Goal: Task Accomplishment & Management: Manage account settings

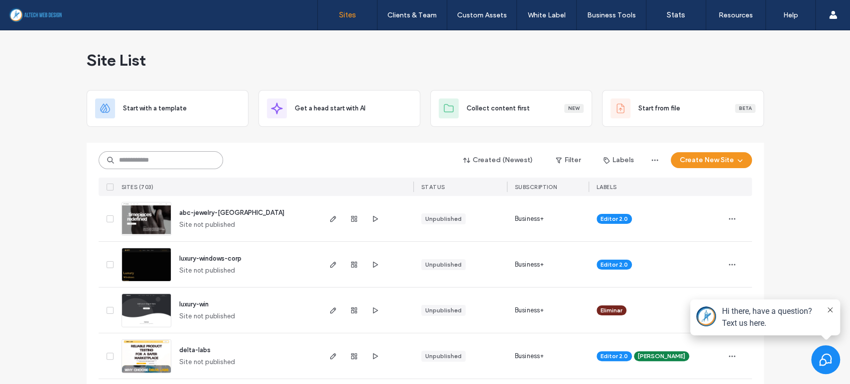
click at [203, 160] on input at bounding box center [161, 160] width 124 height 18
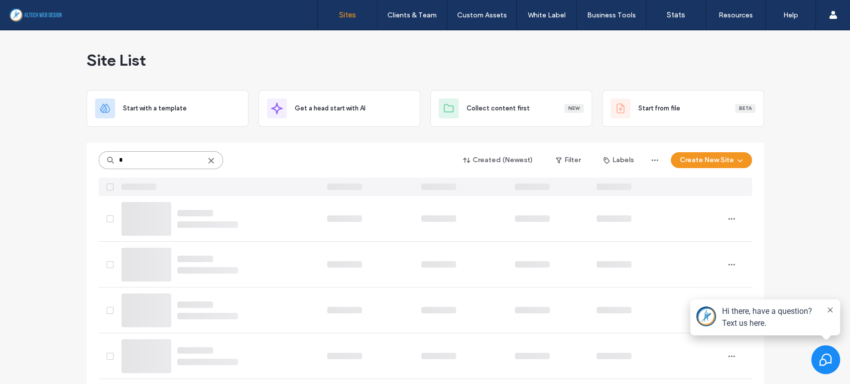
type input "*"
type input "******"
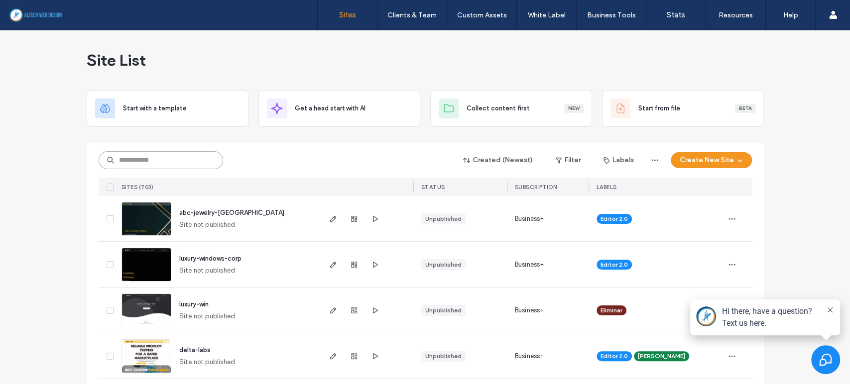
click at [138, 161] on input at bounding box center [161, 160] width 124 height 18
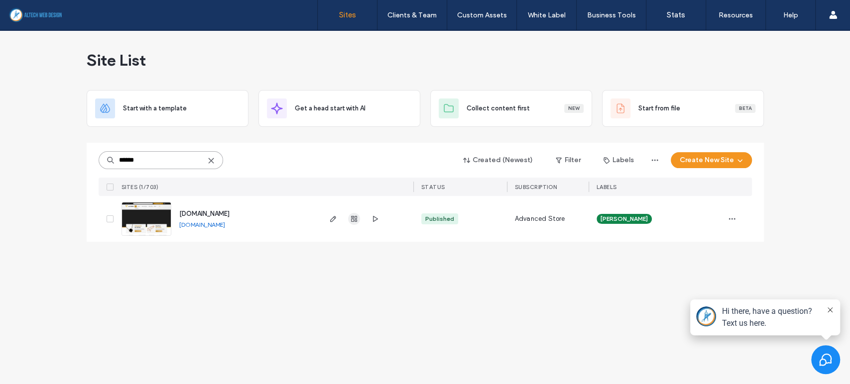
type input "******"
click at [356, 220] on use "button" at bounding box center [354, 219] width 6 height 6
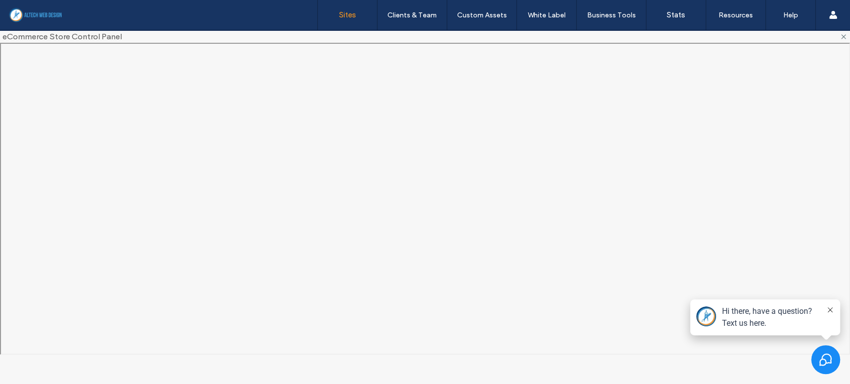
click at [337, 22] on link "Sites" at bounding box center [347, 15] width 59 height 30
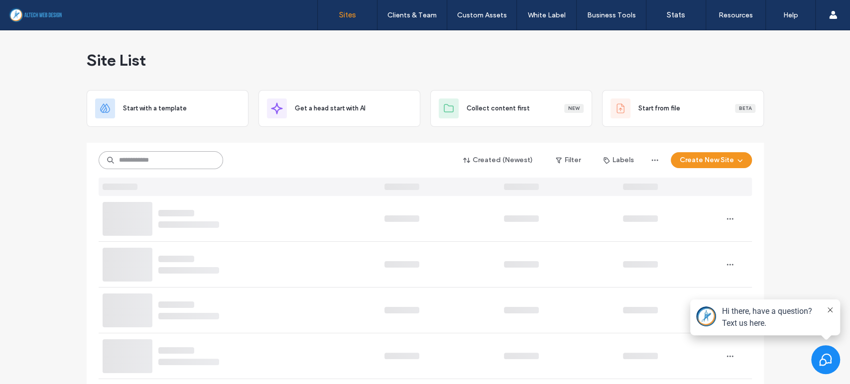
click at [195, 159] on input at bounding box center [161, 160] width 124 height 18
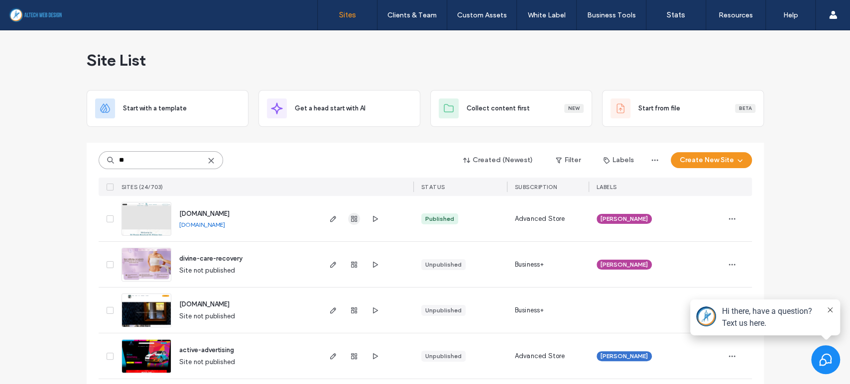
type input "**"
click at [351, 218] on use "button" at bounding box center [354, 219] width 6 height 6
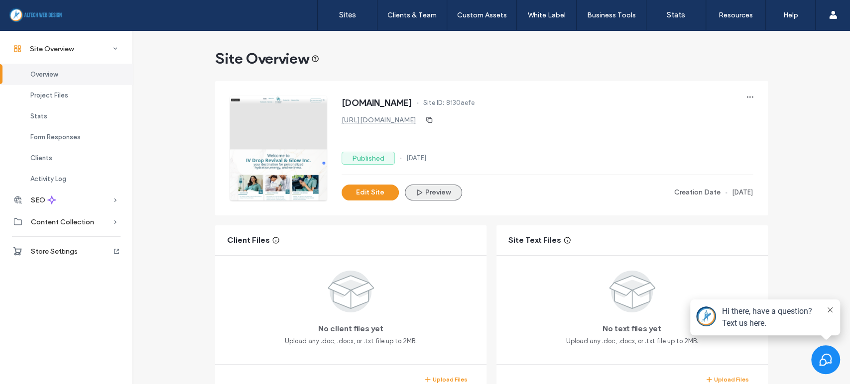
click at [438, 189] on button "Preview" at bounding box center [433, 193] width 57 height 16
click at [550, 199] on div "Edit Site Preview Creation Date [DATE]" at bounding box center [547, 193] width 411 height 16
click at [357, 121] on link "[URL][DOMAIN_NAME]" at bounding box center [379, 120] width 75 height 8
click at [66, 247] on span "Store Settings" at bounding box center [54, 251] width 47 height 8
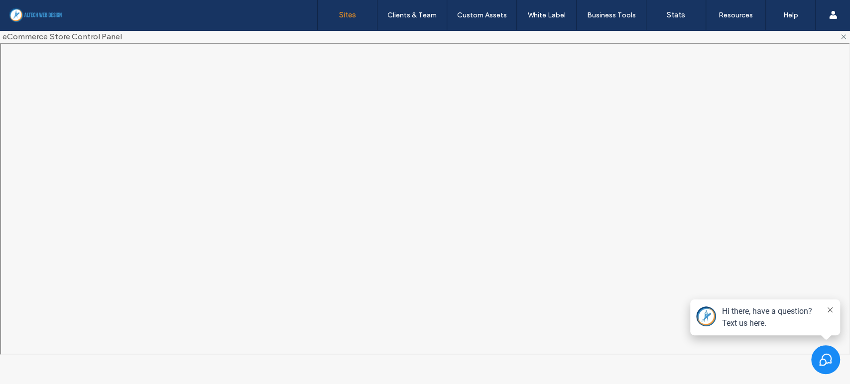
click at [345, 18] on label "Sites" at bounding box center [347, 14] width 17 height 9
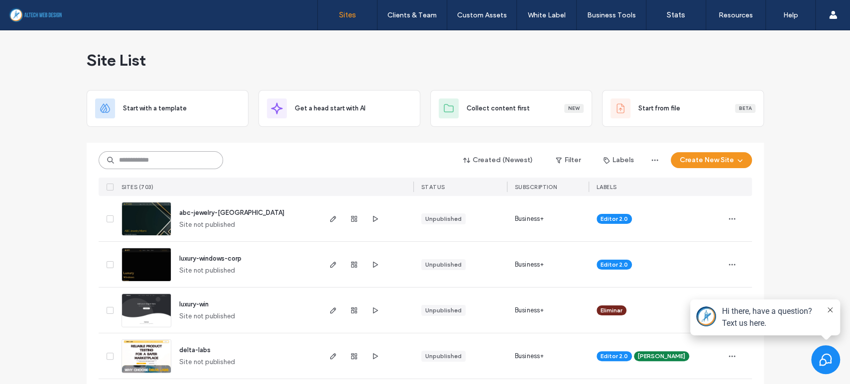
click at [192, 155] on input at bounding box center [161, 160] width 124 height 18
type input "**"
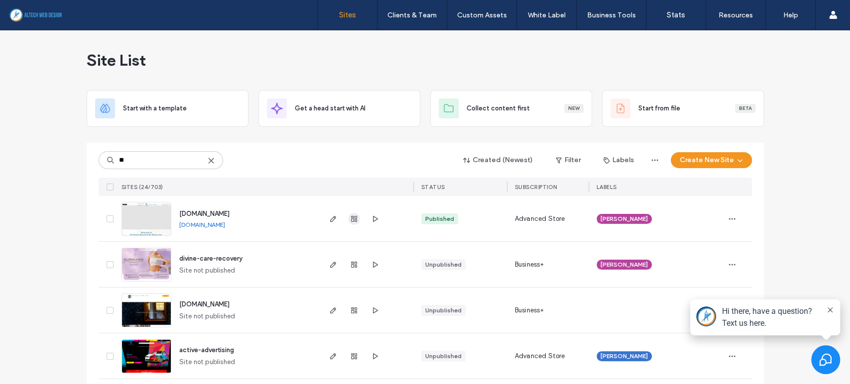
click at [350, 220] on icon "button" at bounding box center [354, 219] width 8 height 8
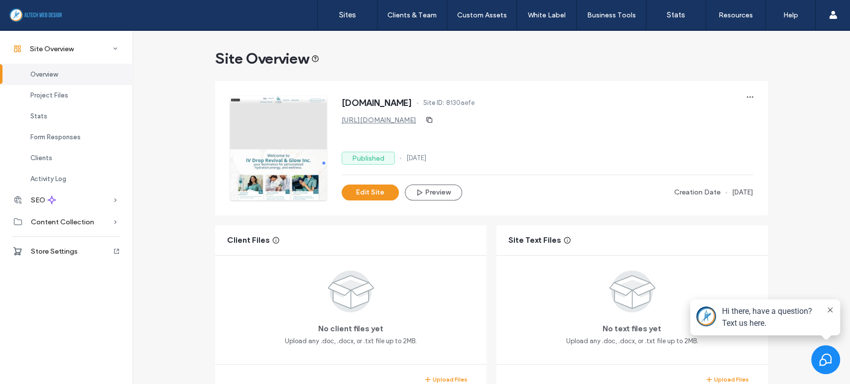
click at [52, 251] on span "Store Settings" at bounding box center [54, 251] width 47 height 8
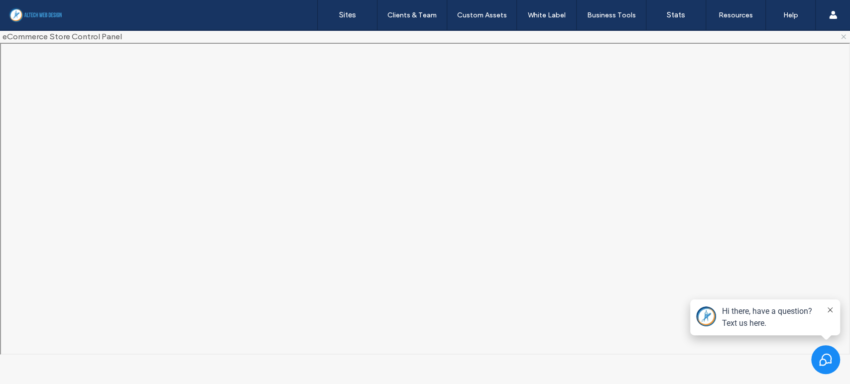
click at [845, 35] on icon at bounding box center [844, 37] width 8 height 8
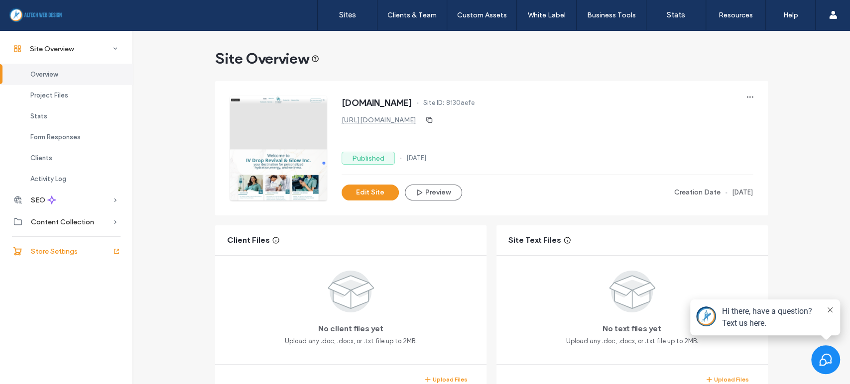
click at [63, 254] on span "Store Settings" at bounding box center [54, 251] width 47 height 8
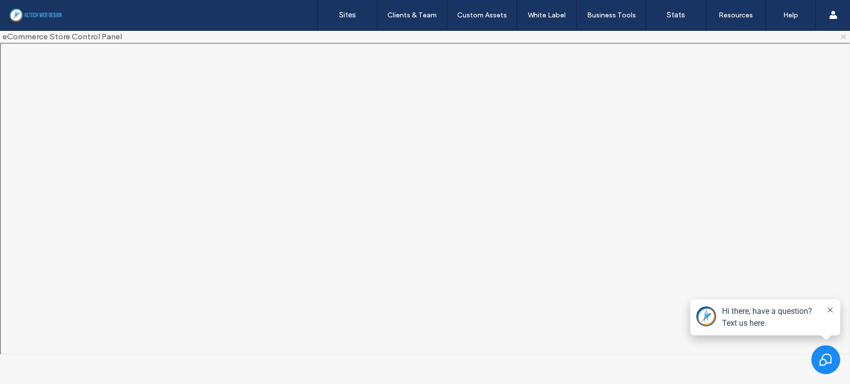
click at [841, 37] on icon at bounding box center [844, 37] width 8 height 8
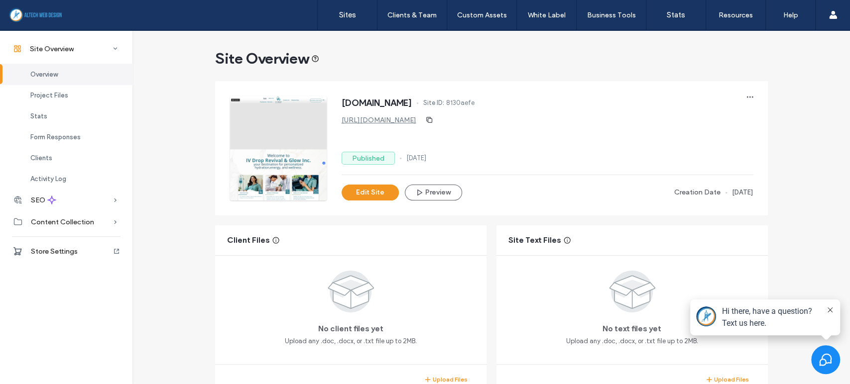
click at [362, 120] on link "[URL][DOMAIN_NAME]" at bounding box center [379, 120] width 75 height 8
click at [330, 18] on link "Sites" at bounding box center [347, 15] width 59 height 30
